Goal: Use online tool/utility

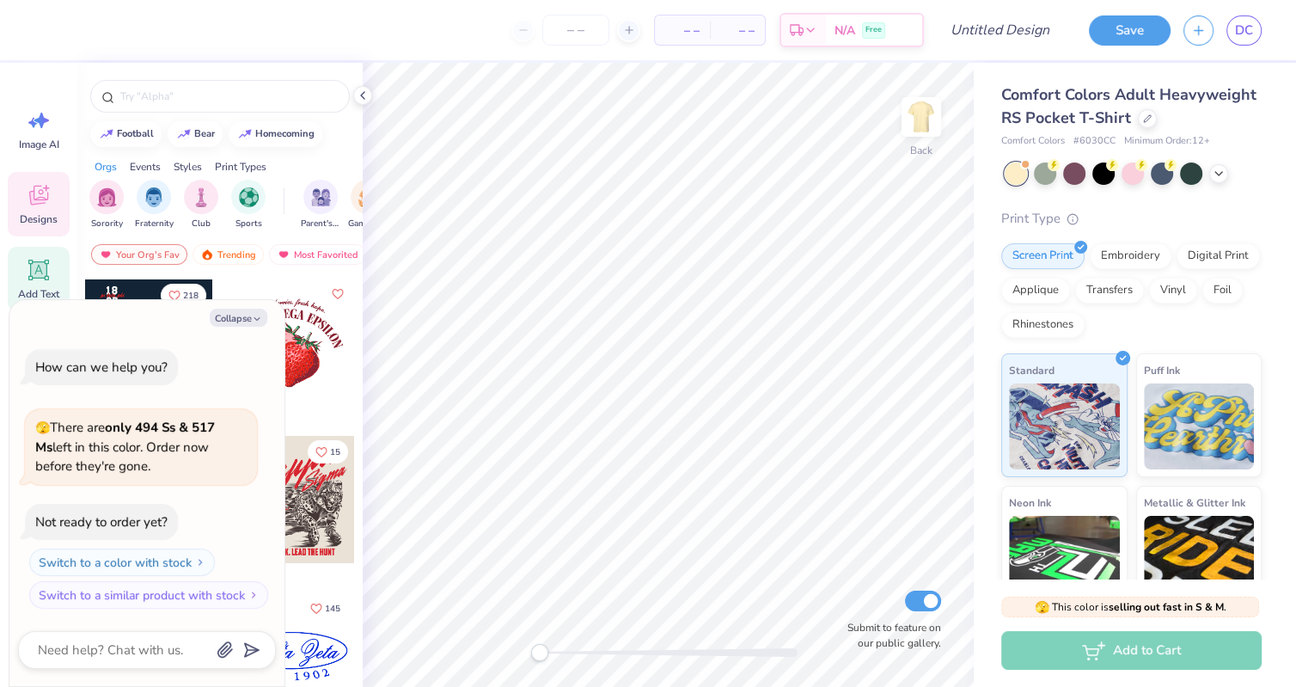
click at [20, 259] on div "Add Text" at bounding box center [39, 279] width 62 height 64
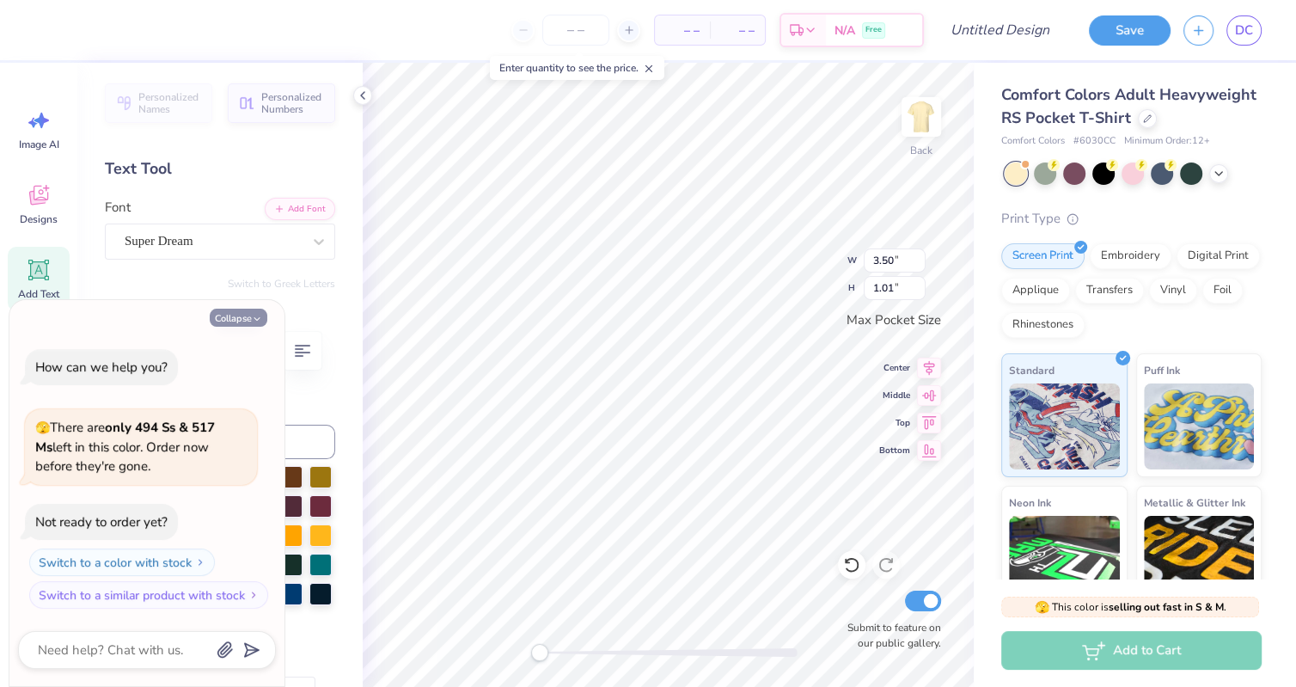
click at [250, 318] on button "Collapse" at bounding box center [239, 318] width 58 height 18
type textarea "x"
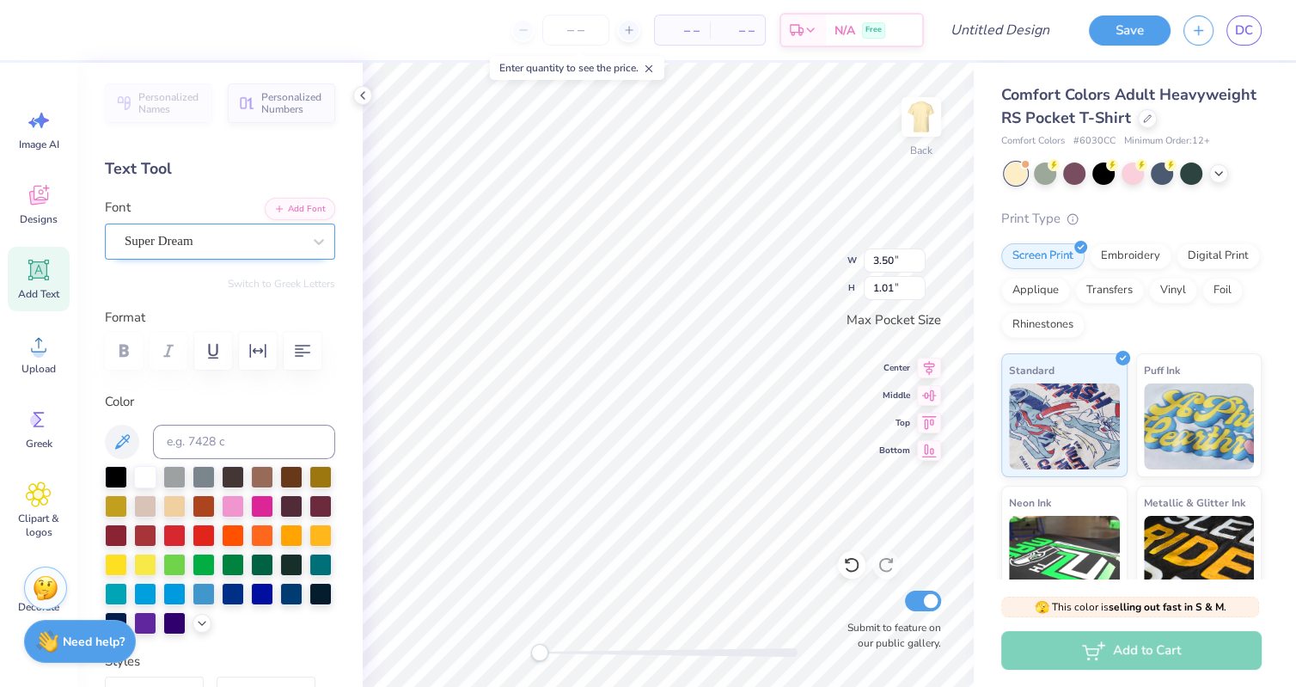
click at [203, 235] on div "Super Dream" at bounding box center [213, 241] width 180 height 27
type input "varsity lettters"
click at [293, 280] on button "See All" at bounding box center [298, 280] width 53 height 17
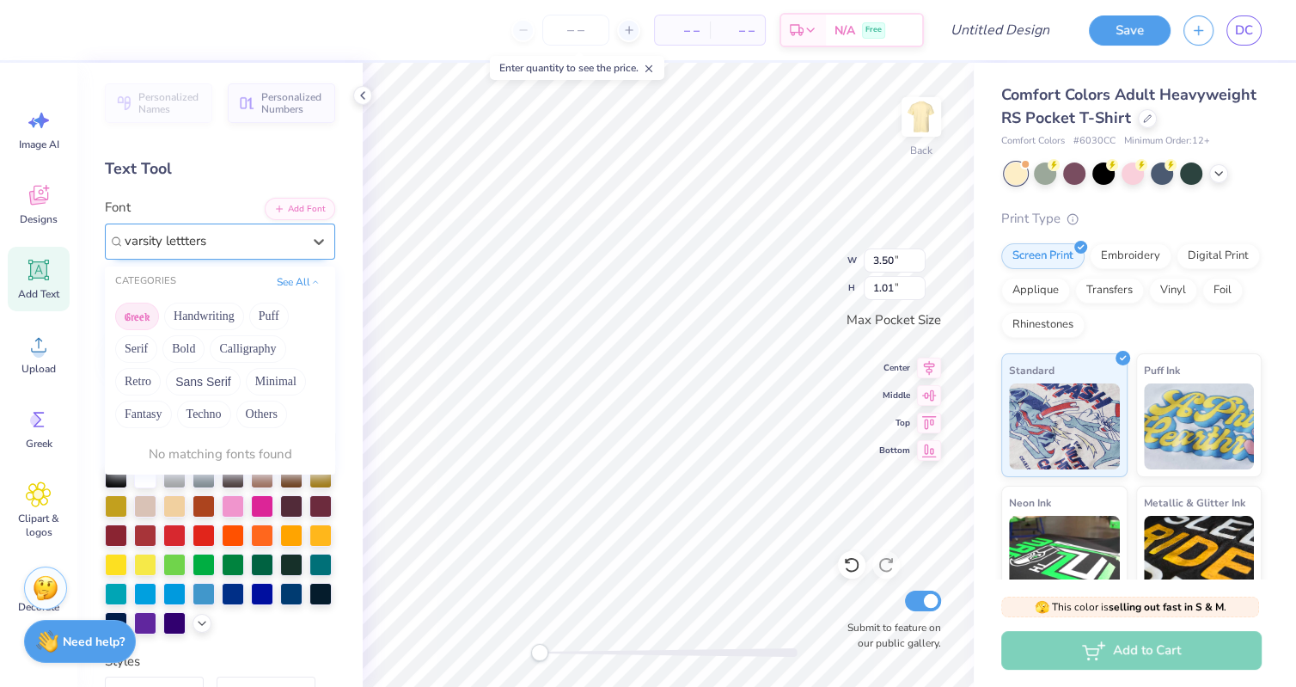
click at [138, 317] on button "Greek" at bounding box center [137, 317] width 44 height 28
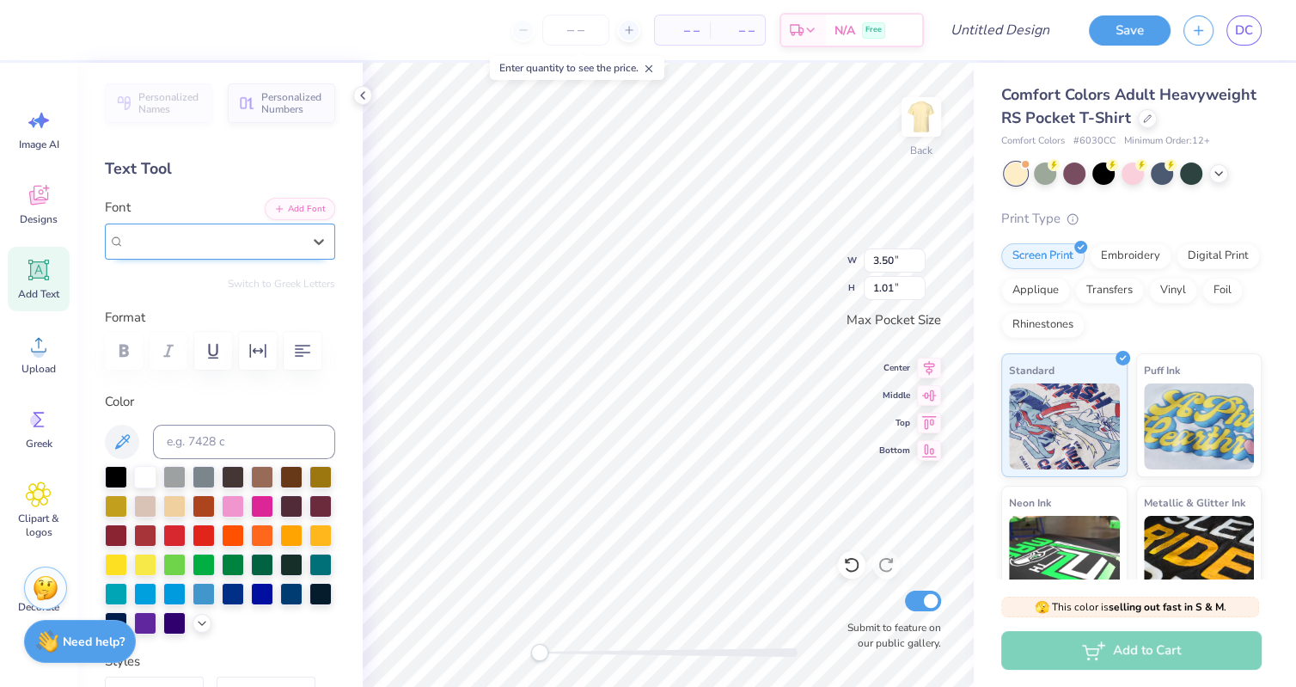
click at [248, 235] on div "Super Dream" at bounding box center [213, 241] width 180 height 27
click at [248, 235] on div "Super Dream" at bounding box center [213, 241] width 177 height 20
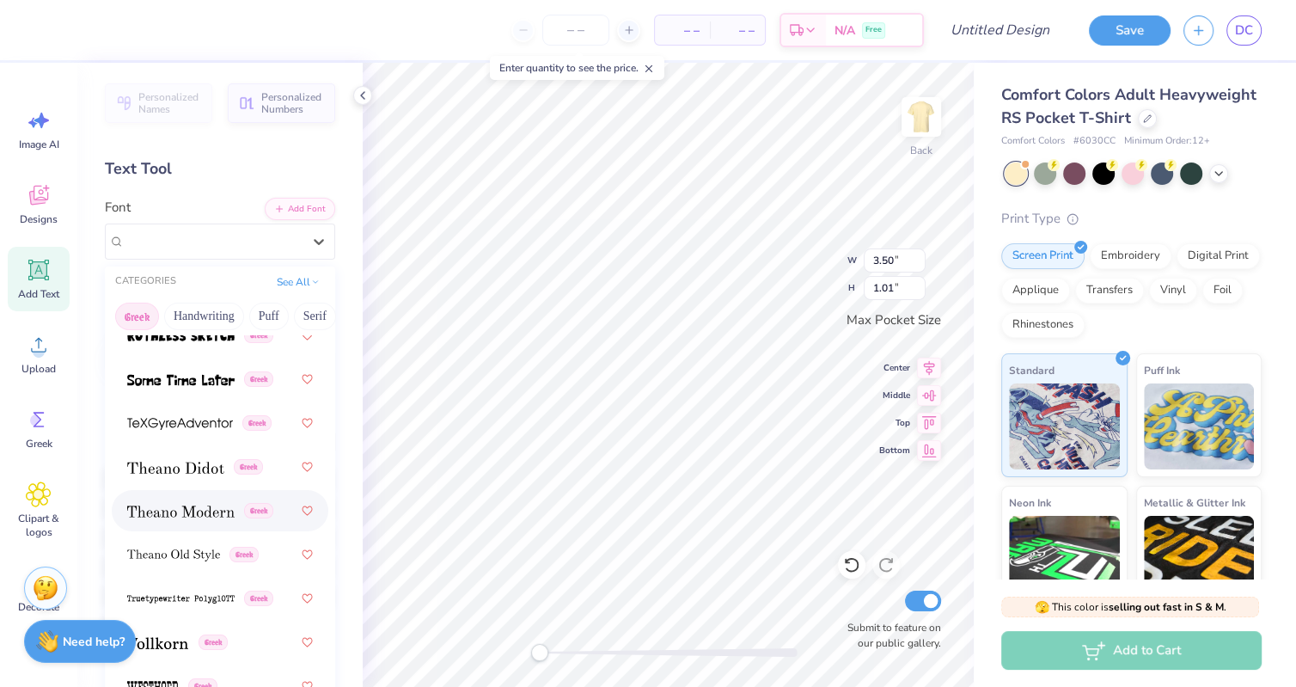
scroll to position [1671, 0]
